Goal: Obtain resource: Obtain resource

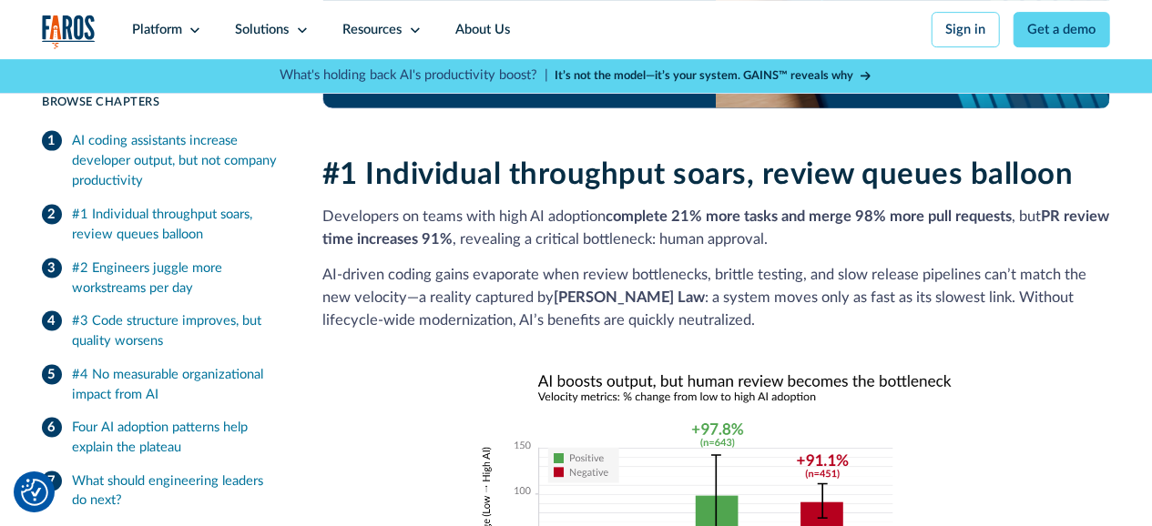
scroll to position [1136, 0]
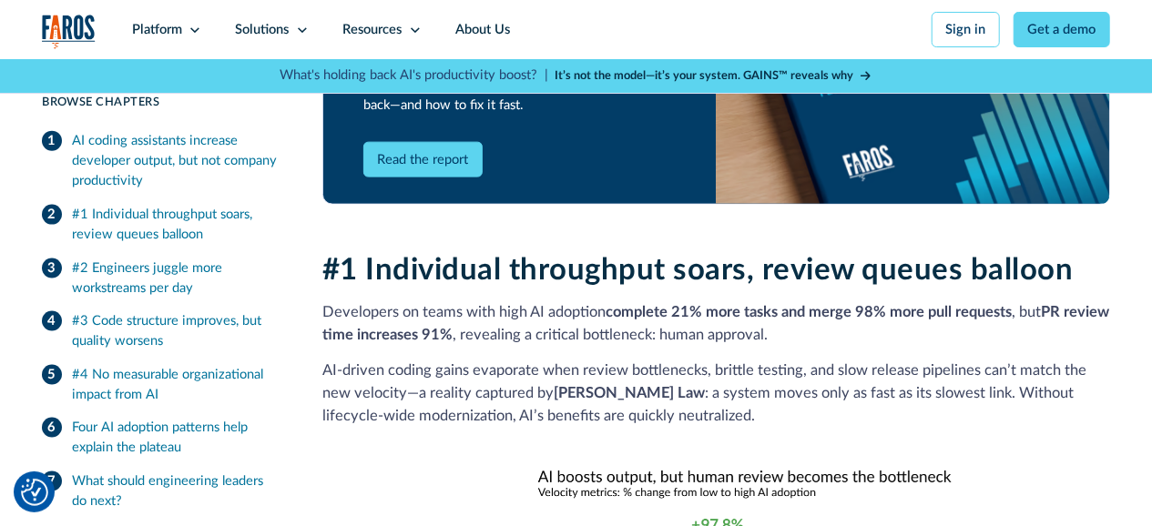
click at [425, 142] on link "Read the report" at bounding box center [422, 160] width 119 height 36
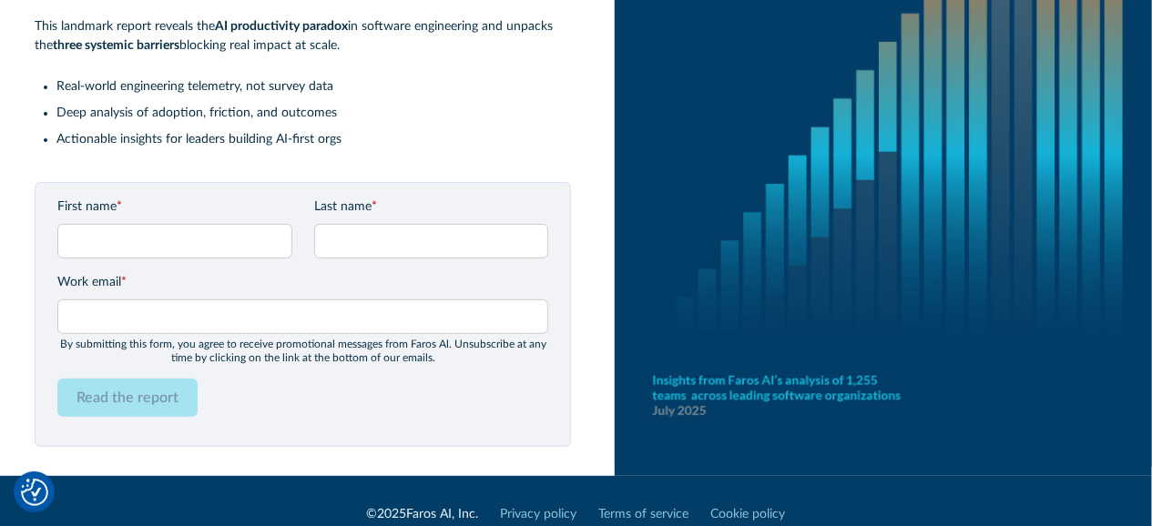
scroll to position [303, 0]
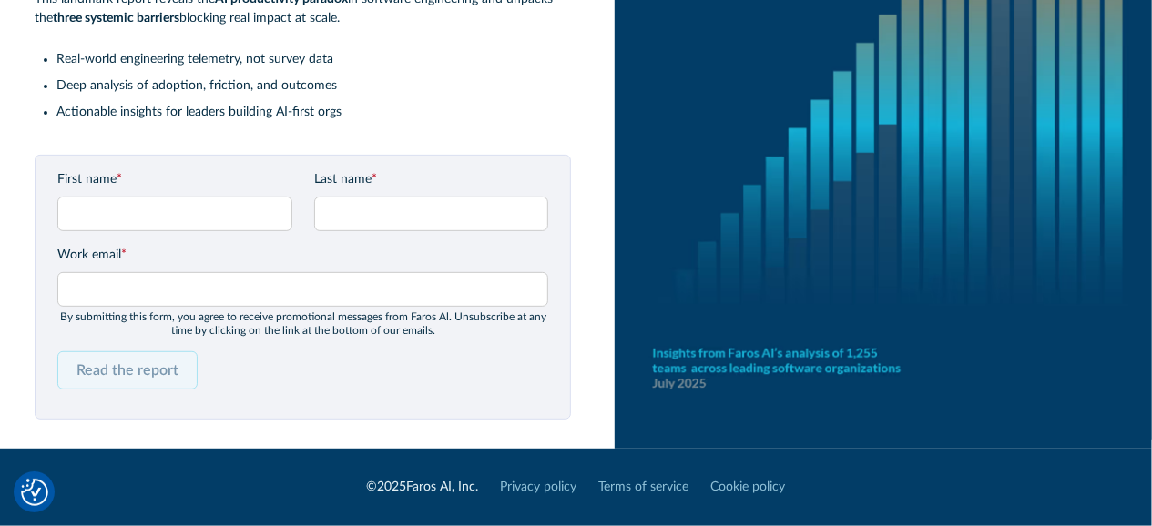
click at [130, 370] on input "Read the report" at bounding box center [127, 370] width 140 height 38
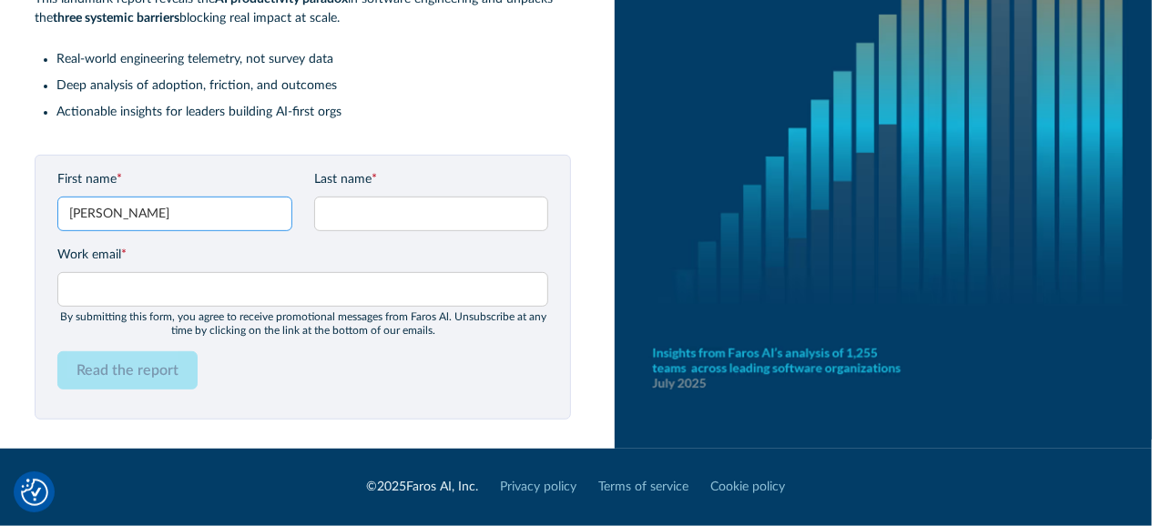
type input "[PERSON_NAME]"
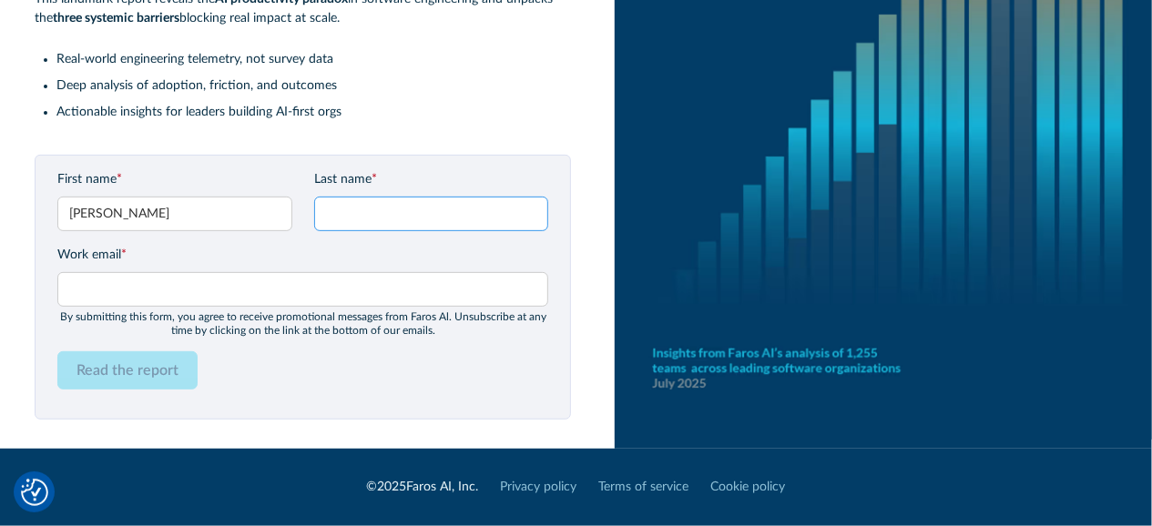
click at [363, 214] on input "Last name *" at bounding box center [431, 214] width 235 height 35
type input "[PERSON_NAME]"
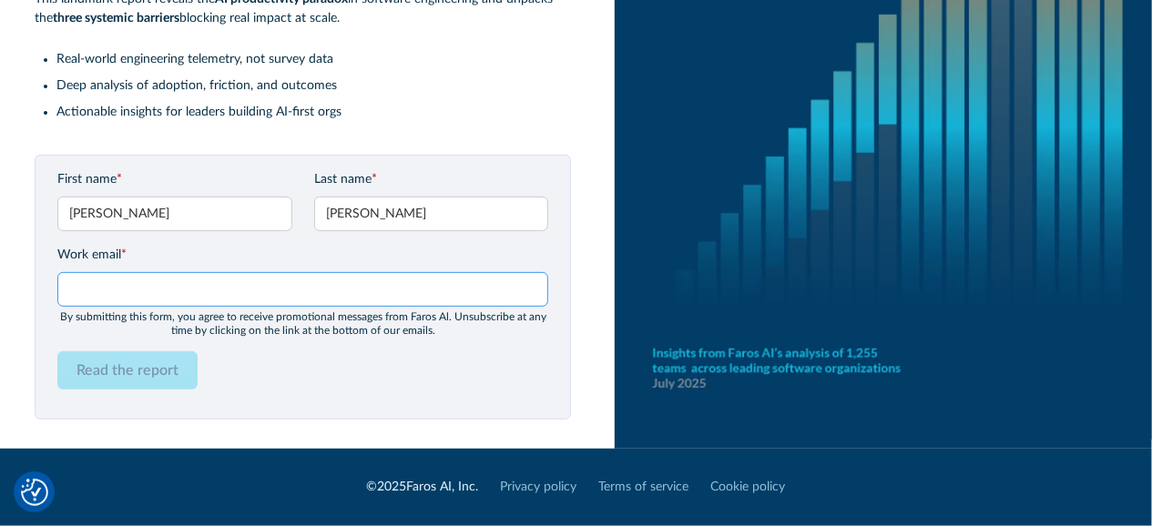
click at [218, 288] on input "Work email *" at bounding box center [303, 289] width 492 height 35
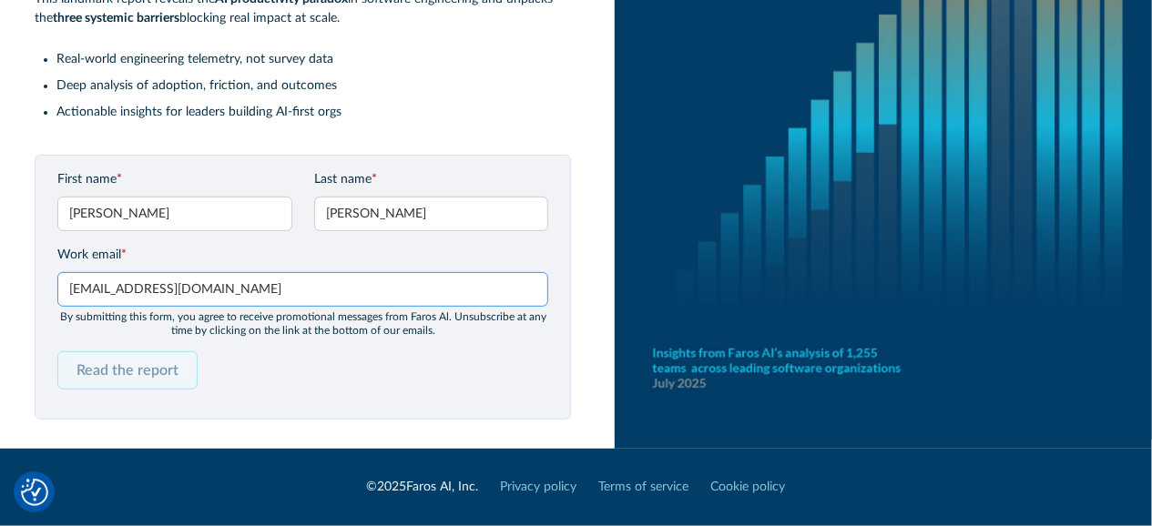
type input "[EMAIL_ADDRESS][DOMAIN_NAME]"
click at [112, 371] on input "Read the report" at bounding box center [127, 370] width 140 height 38
